Goal: Complete application form

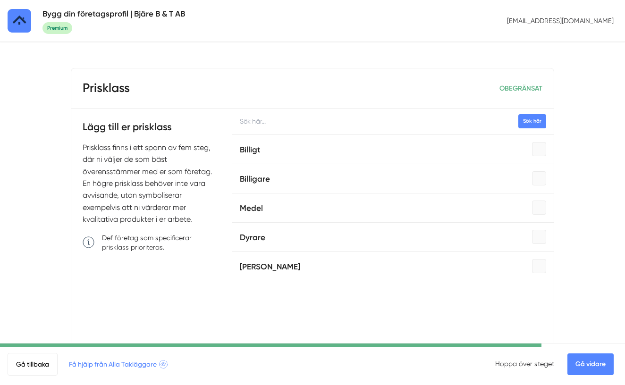
click at [593, 355] on link "Gå vidare" at bounding box center [591, 365] width 46 height 22
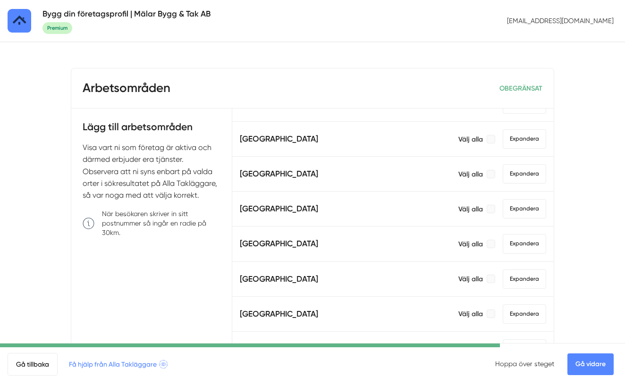
scroll to position [85, 0]
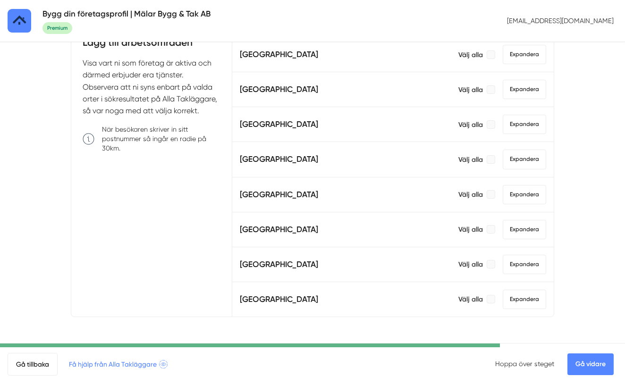
click at [597, 366] on link "Gå vidare" at bounding box center [591, 365] width 46 height 22
